Goal: Task Accomplishment & Management: Manage account settings

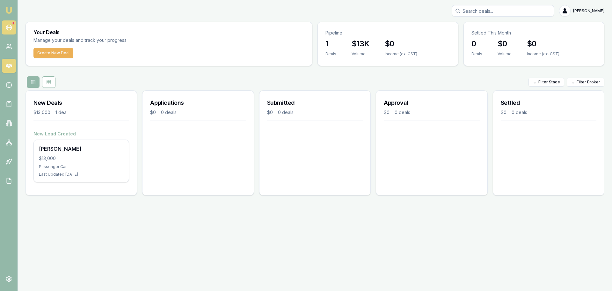
click at [13, 26] on link at bounding box center [9, 27] width 14 height 14
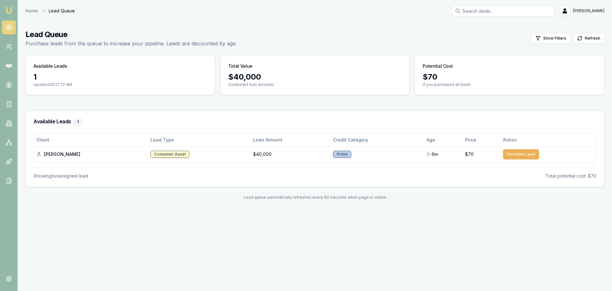
click at [189, 248] on div "Emu Broker Home Lead Queue Jack Armstrong Toggle Menu Lead Queue Purchase leads…" at bounding box center [306, 145] width 612 height 291
click at [507, 154] on button "Purchase Lead" at bounding box center [521, 154] width 36 height 10
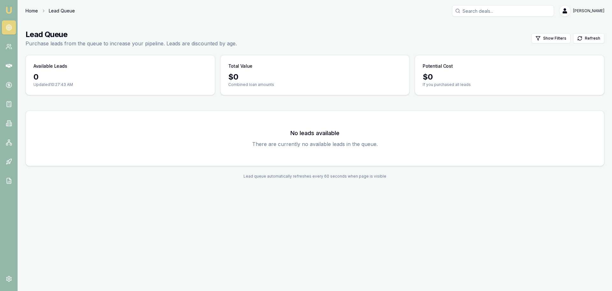
click at [30, 10] on link "Home" at bounding box center [32, 11] width 12 height 6
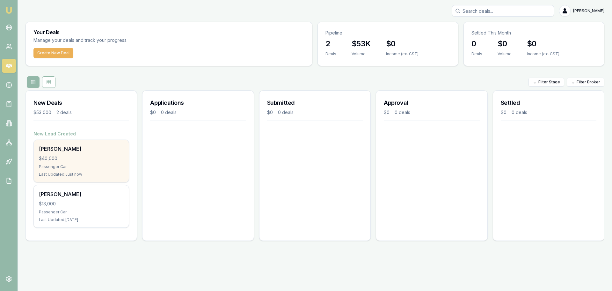
click at [87, 153] on div "Kristi Axtell $40,000 Passenger Car Last Updated: Just now" at bounding box center [81, 161] width 95 height 42
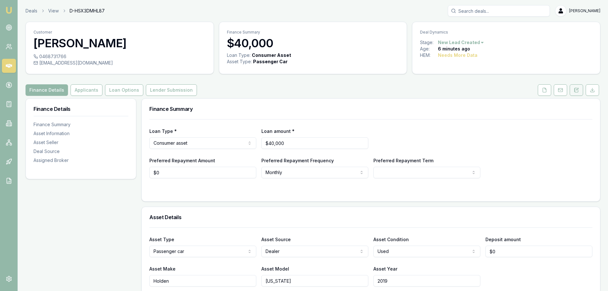
click at [576, 89] on icon at bounding box center [575, 89] width 5 height 5
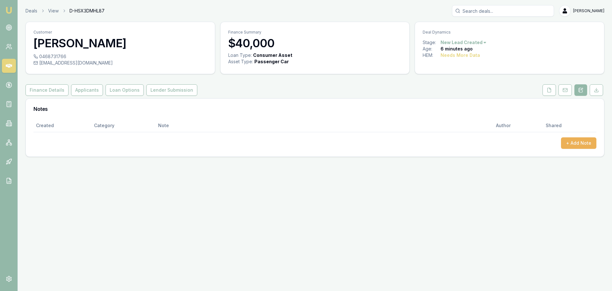
click at [549, 96] on div "Customer Kristi Axtell 0468731766 kristiaxtell81@gmail.com Finance Summary $40,…" at bounding box center [315, 89] width 579 height 135
click at [550, 90] on icon at bounding box center [549, 89] width 5 height 5
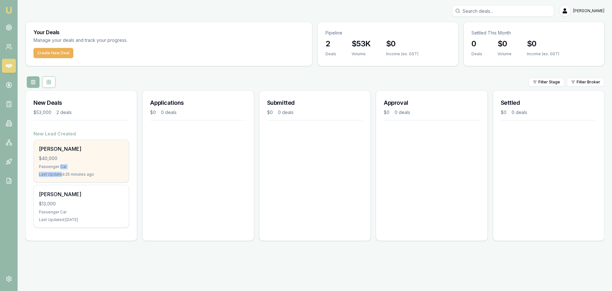
click at [59, 170] on div "[PERSON_NAME] $40,000 Passenger Car Last Updated: 25 minutes ago" at bounding box center [81, 161] width 95 height 42
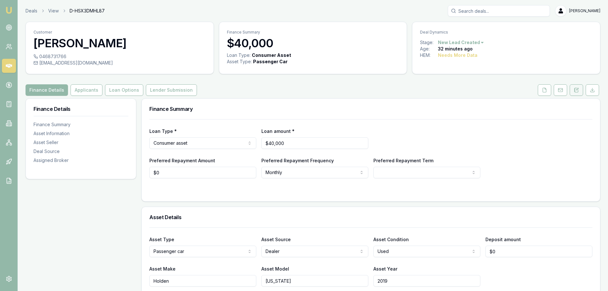
click at [574, 87] on button at bounding box center [575, 89] width 13 height 11
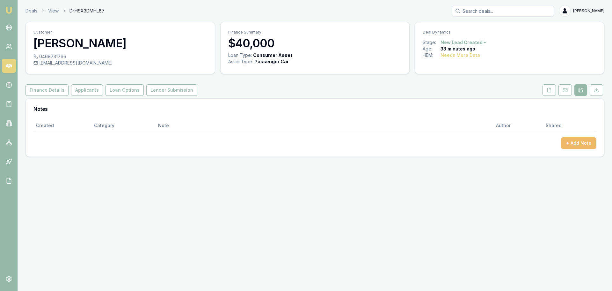
click at [578, 146] on button "+ Add Note" at bounding box center [578, 142] width 35 height 11
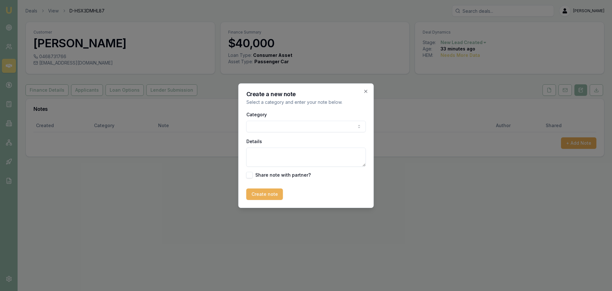
click at [303, 119] on div "Category General notes Attempted contact Follow up reminder Initial discussion …" at bounding box center [307, 121] width 120 height 22
click at [298, 124] on body "Emu Broker Deals View D-HSX3DMHL87 Jack Armstrong Toggle Menu Customer Kristi A…" at bounding box center [306, 145] width 612 height 291
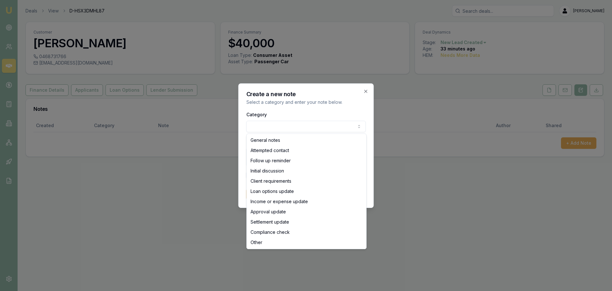
select select "ATTEMPTED_CONTACT"
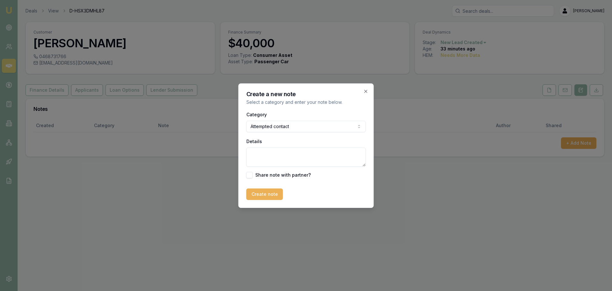
click at [276, 156] on textarea "Details" at bounding box center [307, 156] width 120 height 19
drag, startPoint x: 308, startPoint y: 158, endPoint x: 23, endPoint y: 157, distance: 284.8
click at [25, 156] on body "Emu Broker Deals View D-HSX3DMHL87 Jack Armstrong Toggle Menu Customer Kristi A…" at bounding box center [306, 145] width 612 height 291
type textarea "Initial Text Sent"
click at [263, 190] on button "Create note" at bounding box center [265, 193] width 37 height 11
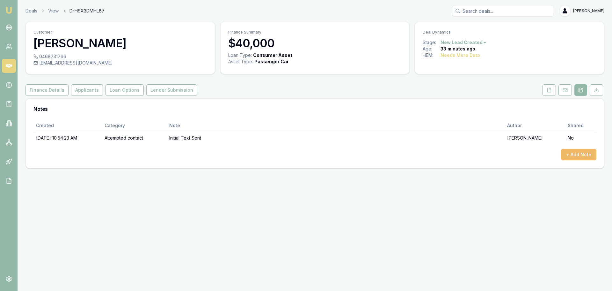
click at [596, 157] on button "+ Add Note" at bounding box center [578, 154] width 35 height 11
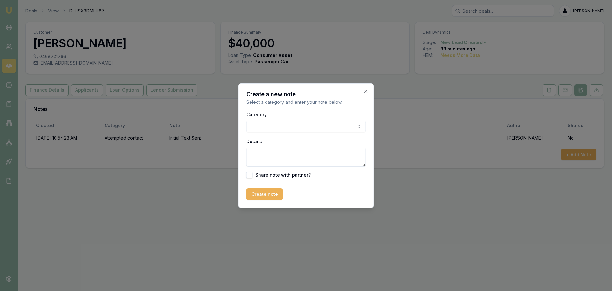
click at [318, 130] on body "Emu Broker Deals View D-HSX3DMHL87 Jack Armstrong Toggle Menu Customer Kristi A…" at bounding box center [306, 145] width 612 height 291
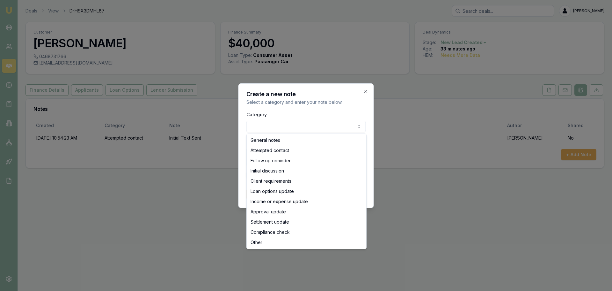
select select "ATTEMPTED_CONTACT"
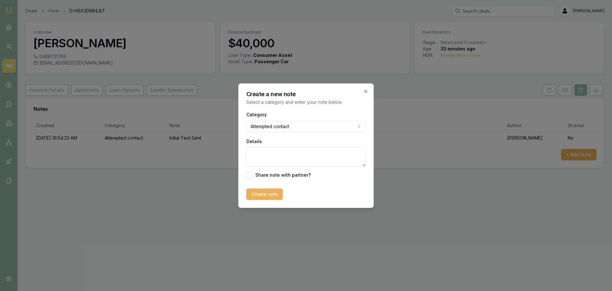
click at [266, 152] on textarea "Details" at bounding box center [307, 156] width 120 height 19
type textarea "First Call - No Answer LMTRC"
click at [306, 192] on div "Create note" at bounding box center [307, 193] width 120 height 11
click at [269, 192] on button "Create note" at bounding box center [265, 193] width 37 height 11
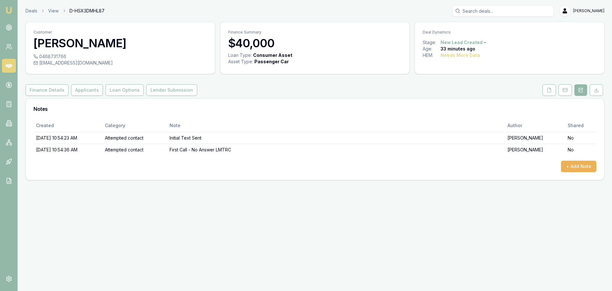
click at [335, 181] on div "Deals View D-HSX3DMHL87 Jack Armstrong Toggle Menu Customer Kristi Axtell 04687…" at bounding box center [306, 92] width 612 height 185
click at [152, 251] on div "Emu Broker Deals View D-HSX3DMHL87 Jack Armstrong Toggle Menu Customer Kristi A…" at bounding box center [306, 145] width 612 height 291
click at [304, 271] on div "Emu Broker Deals View D-HSX3DMHL87 Jack Armstrong Toggle Menu Customer Kristi A…" at bounding box center [306, 145] width 612 height 291
click at [33, 10] on link "Deals" at bounding box center [32, 11] width 12 height 6
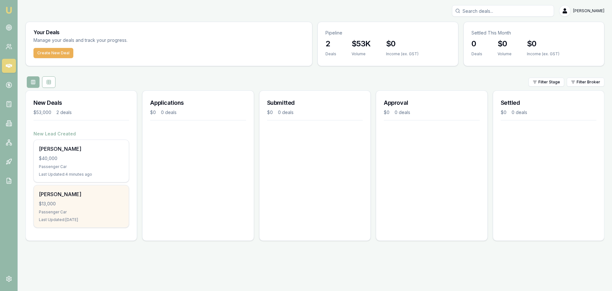
click at [85, 195] on div "[PERSON_NAME]" at bounding box center [81, 194] width 85 height 8
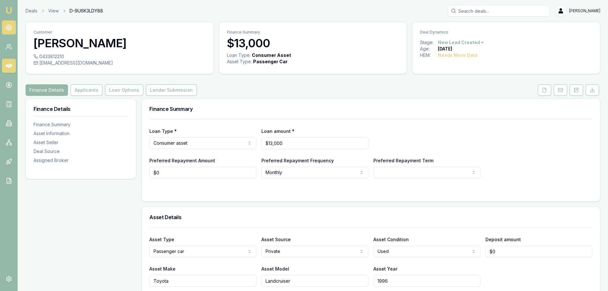
drag, startPoint x: 6, startPoint y: 28, endPoint x: 12, endPoint y: 31, distance: 6.0
click at [6, 28] on circle at bounding box center [8, 27] width 5 height 5
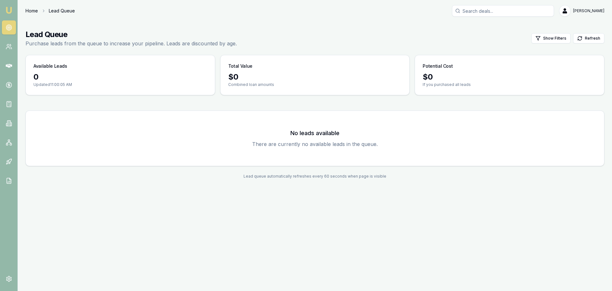
click at [38, 11] on link "Home" at bounding box center [32, 11] width 12 height 6
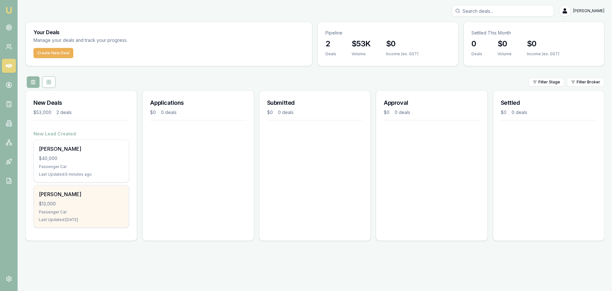
click at [68, 199] on div "adison harris $13,000 Passenger Car Last Updated: 5 days ago" at bounding box center [81, 206] width 95 height 42
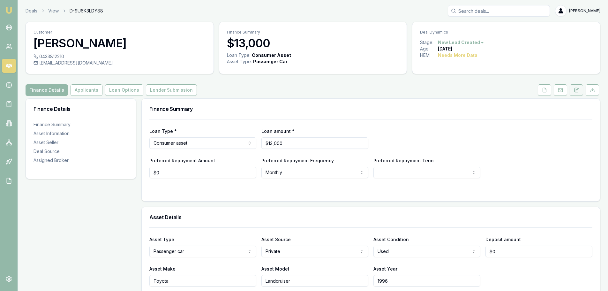
click at [577, 91] on icon at bounding box center [575, 89] width 5 height 5
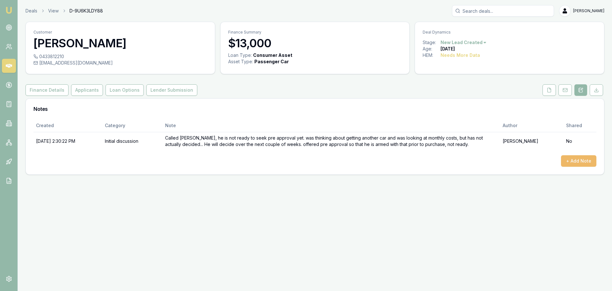
click at [569, 157] on button "+ Add Note" at bounding box center [578, 160] width 35 height 11
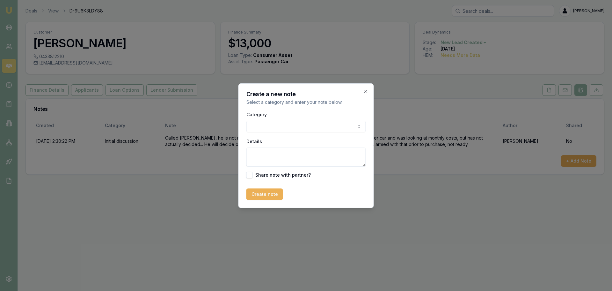
click at [290, 126] on body "Emu Broker Deals View D-9U6K3LDY88 [PERSON_NAME] Toggle Menu Customer [PERSON_N…" at bounding box center [306, 145] width 612 height 291
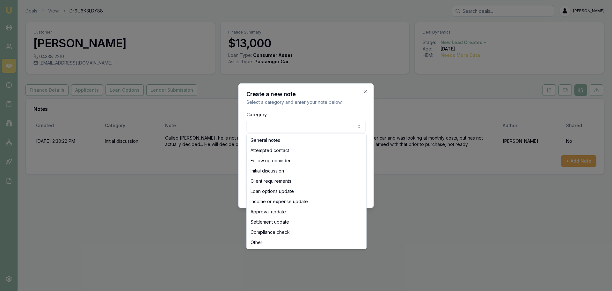
select select "ATTEMPTED_CONTACT"
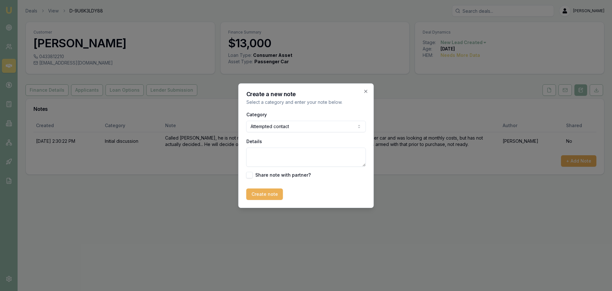
click at [293, 154] on textarea "Details" at bounding box center [307, 156] width 120 height 19
type textarea "Called - no answer LMTRC"
click at [257, 192] on button "Create note" at bounding box center [265, 193] width 37 height 11
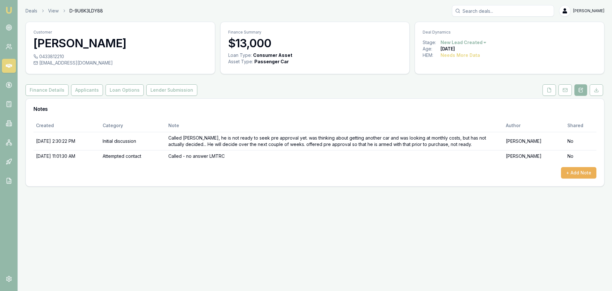
click at [541, 198] on div "Emu Broker Deals View D-9U6K3LDY88 [PERSON_NAME] Toggle Menu Customer [PERSON_N…" at bounding box center [306, 145] width 612 height 291
click at [569, 173] on button "+ Add Note" at bounding box center [578, 172] width 35 height 11
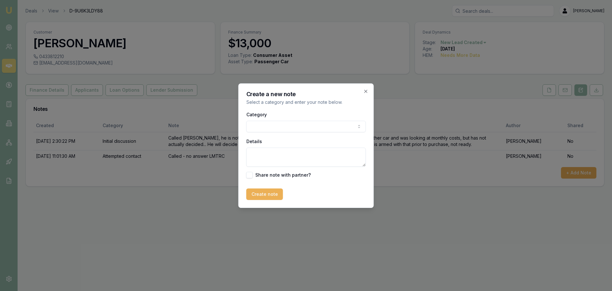
click at [309, 125] on body "Emu Broker Deals View D-9U6K3LDY88 [PERSON_NAME] Toggle Menu Customer [PERSON_N…" at bounding box center [306, 145] width 612 height 291
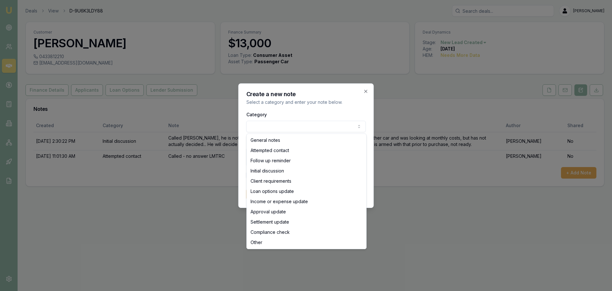
select select "ATTEMPTED_CONTACT"
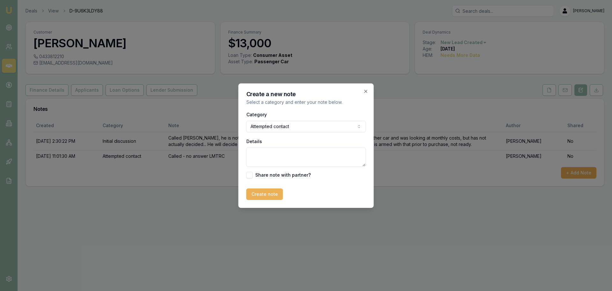
drag, startPoint x: 270, startPoint y: 156, endPoint x: 270, endPoint y: 152, distance: 3.8
click at [270, 155] on textarea "Details" at bounding box center [307, 156] width 120 height 19
drag, startPoint x: 258, startPoint y: 156, endPoint x: 262, endPoint y: 159, distance: 4.2
click at [258, 156] on textarea "Test Follow Up Sent" at bounding box center [307, 156] width 120 height 19
type textarea "Text Follow Up Sent"
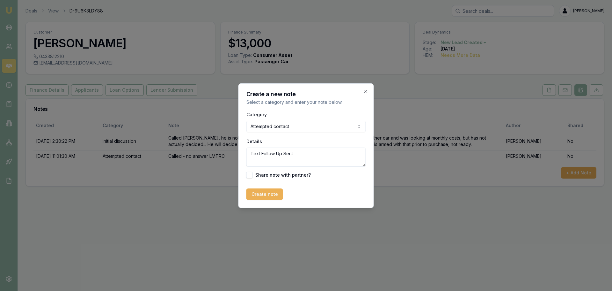
click at [271, 200] on div "Create a new note Select a category and enter your note below. Category Attempt…" at bounding box center [307, 145] width 136 height 124
click at [272, 195] on button "Create note" at bounding box center [265, 193] width 37 height 11
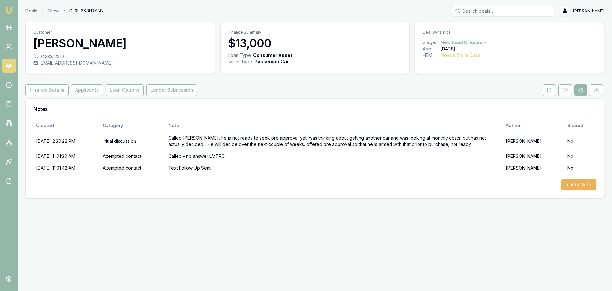
click at [448, 238] on div "Emu Broker Deals View D-9U6K3LDY88 [PERSON_NAME] Toggle Menu Customer [PERSON_N…" at bounding box center [306, 145] width 612 height 291
click at [240, 255] on div "Emu Broker Deals View D-9U6K3LDY88 [PERSON_NAME] Toggle Menu Customer [PERSON_N…" at bounding box center [306, 145] width 612 height 291
click at [36, 11] on link "Deals" at bounding box center [32, 11] width 12 height 6
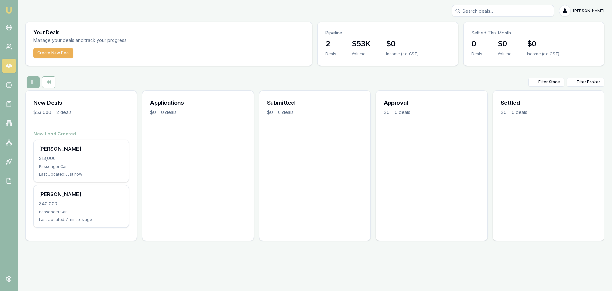
click at [180, 200] on div "Applications $0 0 deals" at bounding box center [198, 165] width 112 height 150
drag, startPoint x: 321, startPoint y: 163, endPoint x: 323, endPoint y: 156, distance: 7.6
click at [320, 163] on div "Submitted $0 0 deals" at bounding box center [315, 165] width 112 height 150
click at [331, 42] on h3 "2" at bounding box center [331, 44] width 11 height 10
click at [319, 79] on div "Filter Stage Filter Broker" at bounding box center [315, 81] width 579 height 11
